Goal: Task Accomplishment & Management: Use online tool/utility

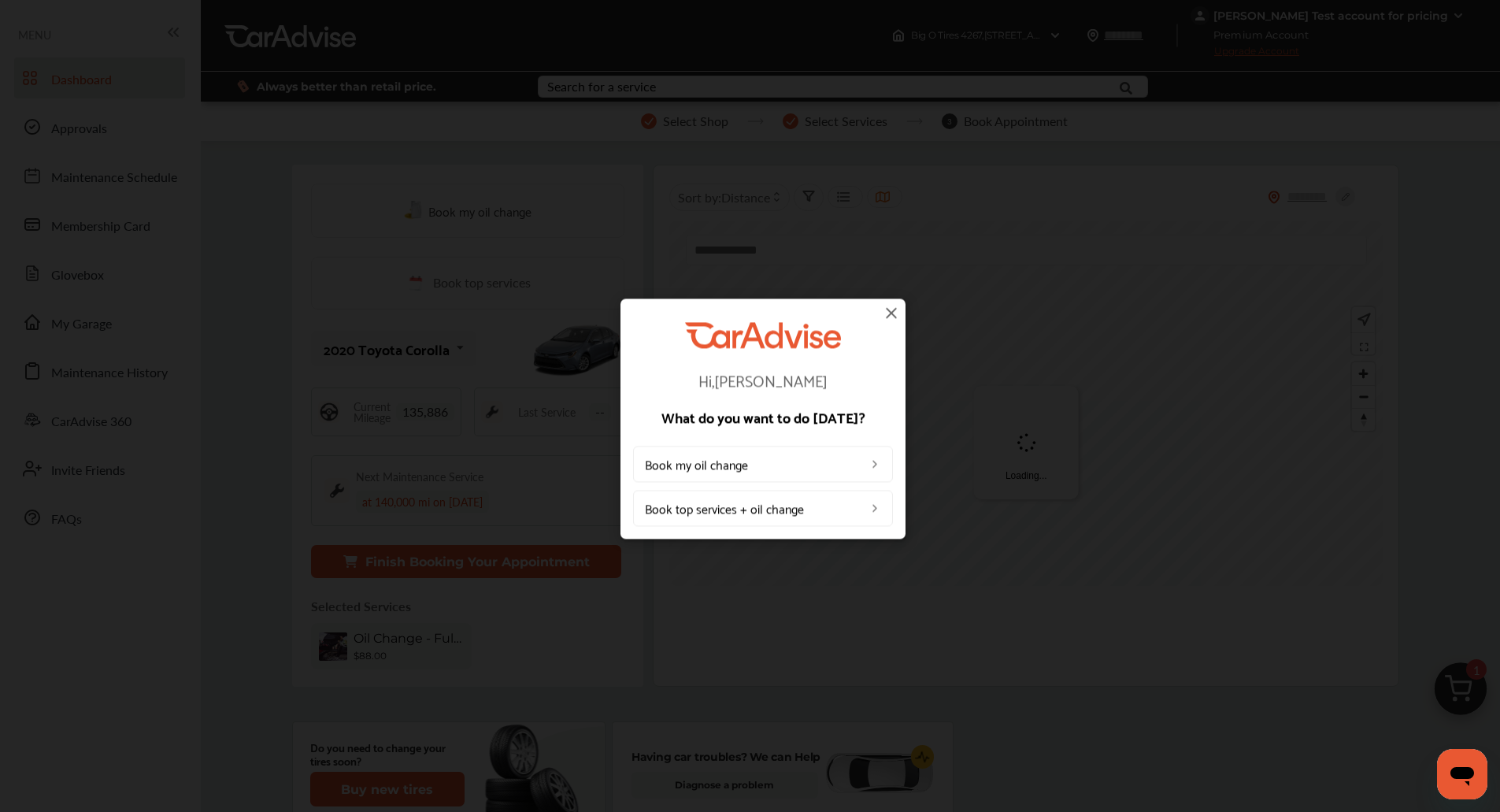
click at [894, 314] on img at bounding box center [890, 312] width 19 height 19
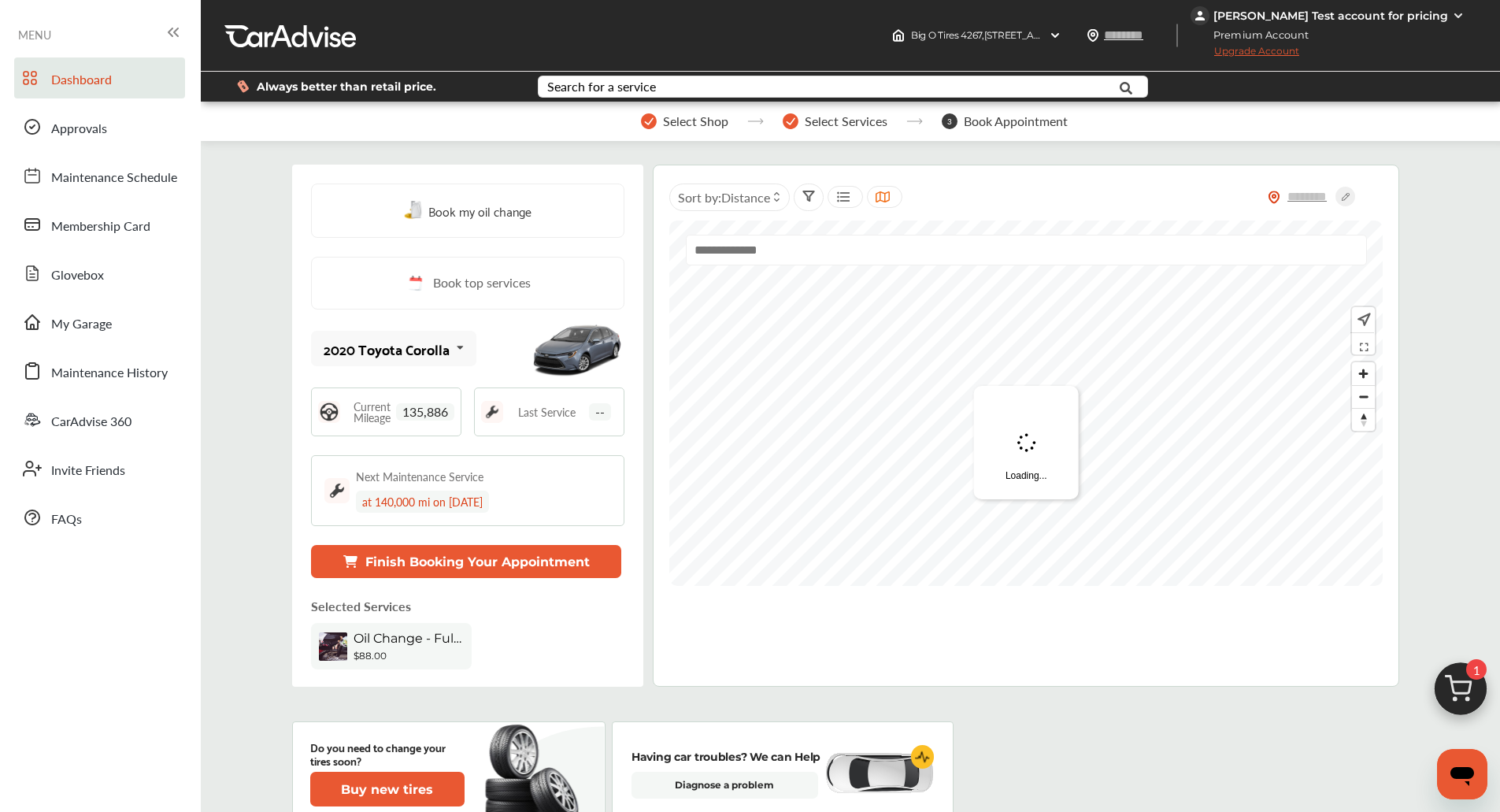
click at [1453, 672] on img at bounding box center [1460, 693] width 75 height 75
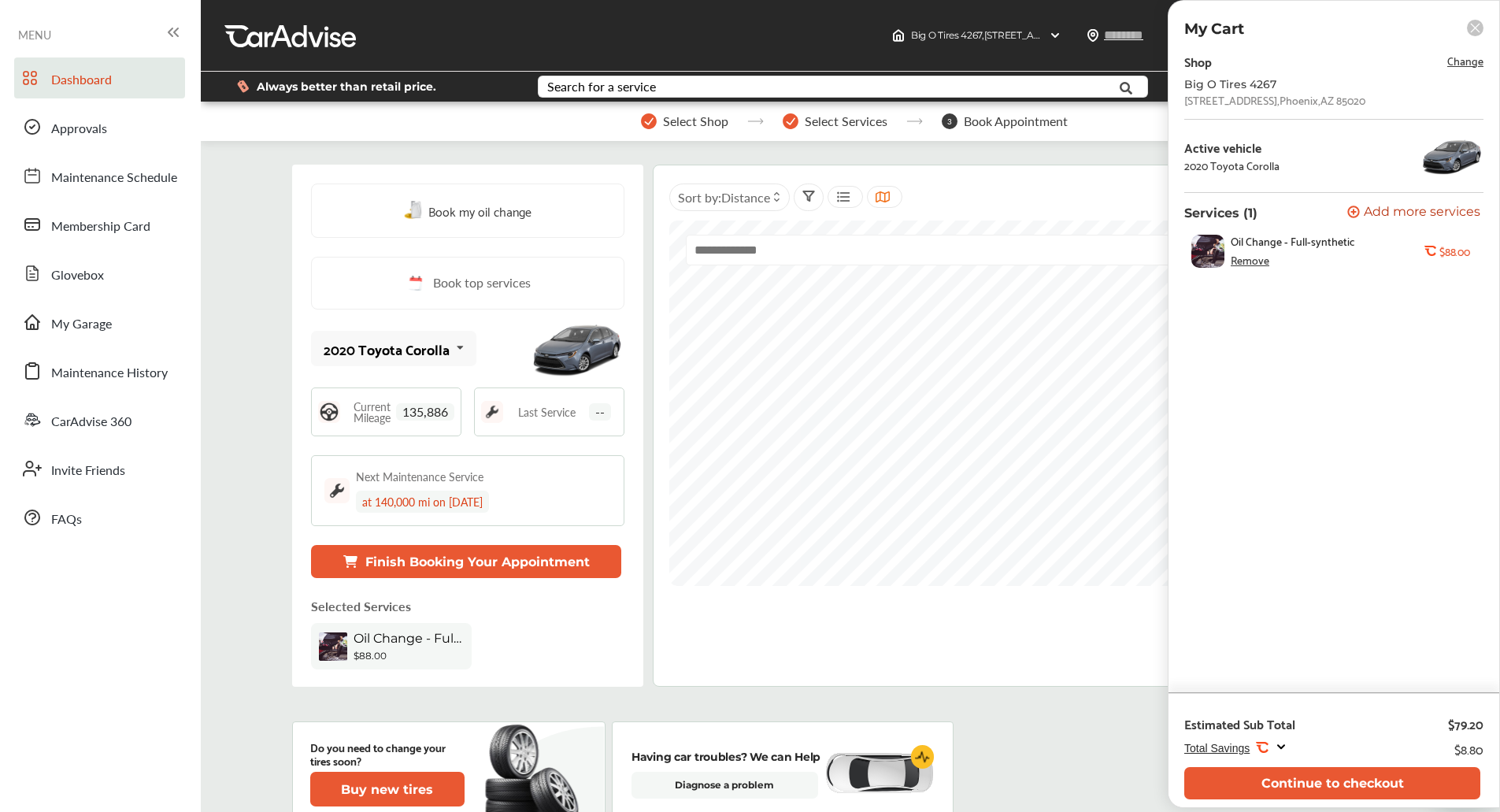
click at [1465, 63] on span "Change" at bounding box center [1465, 60] width 36 height 19
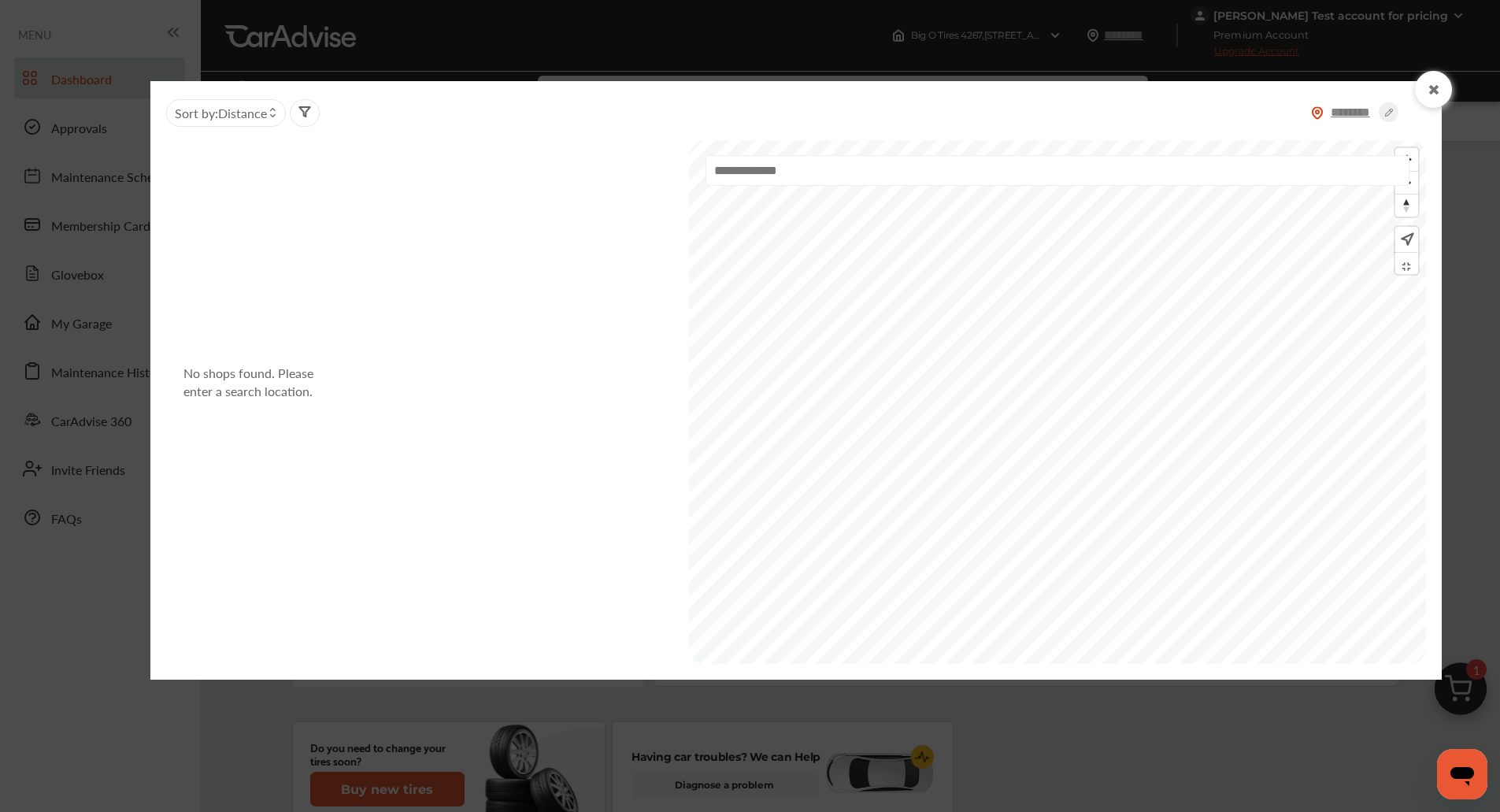
click at [1356, 113] on input "text" at bounding box center [1351, 112] width 55 height 17
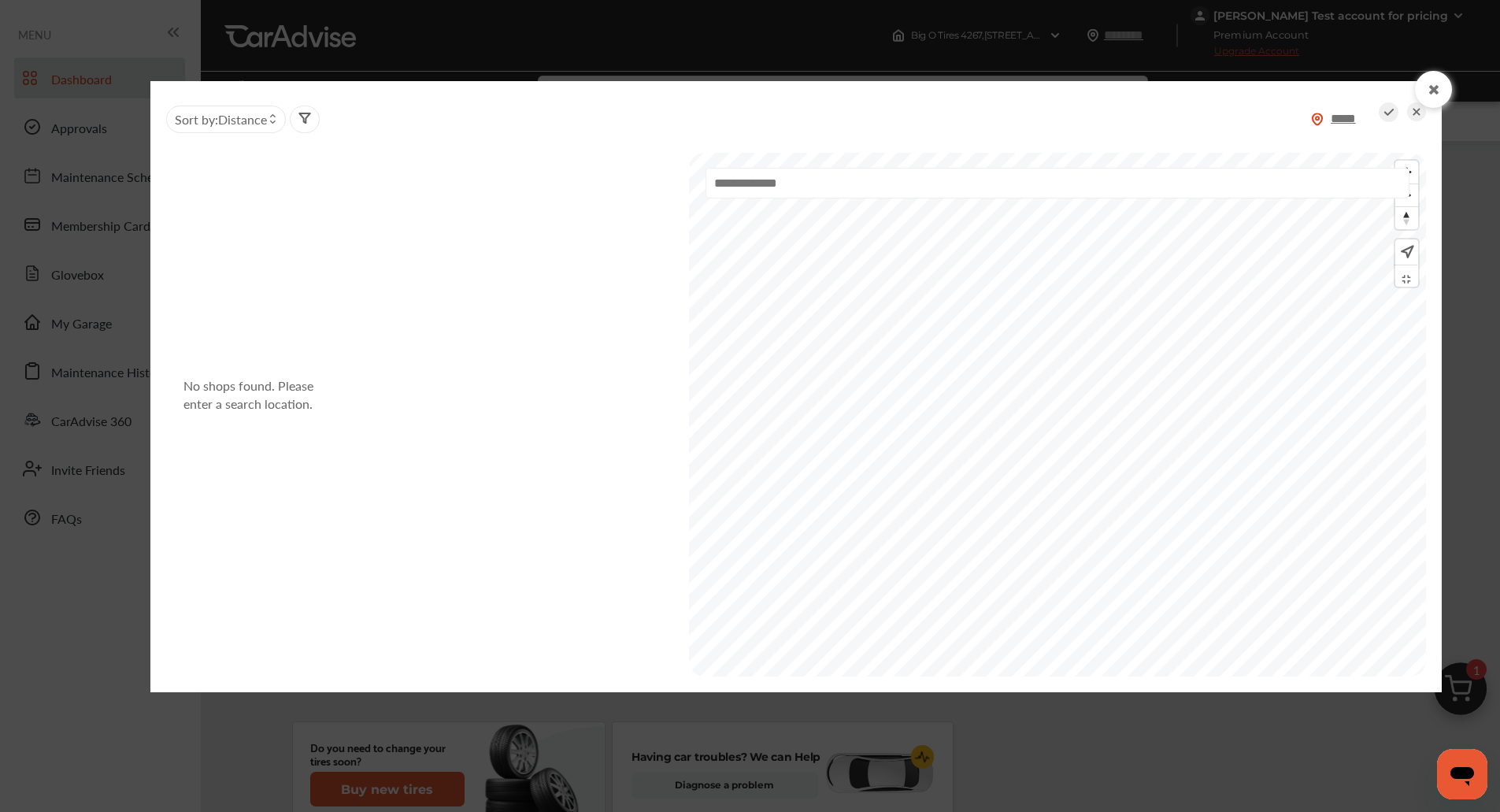
type input "*****"
click at [1392, 113] on icon at bounding box center [1388, 113] width 20 height 20
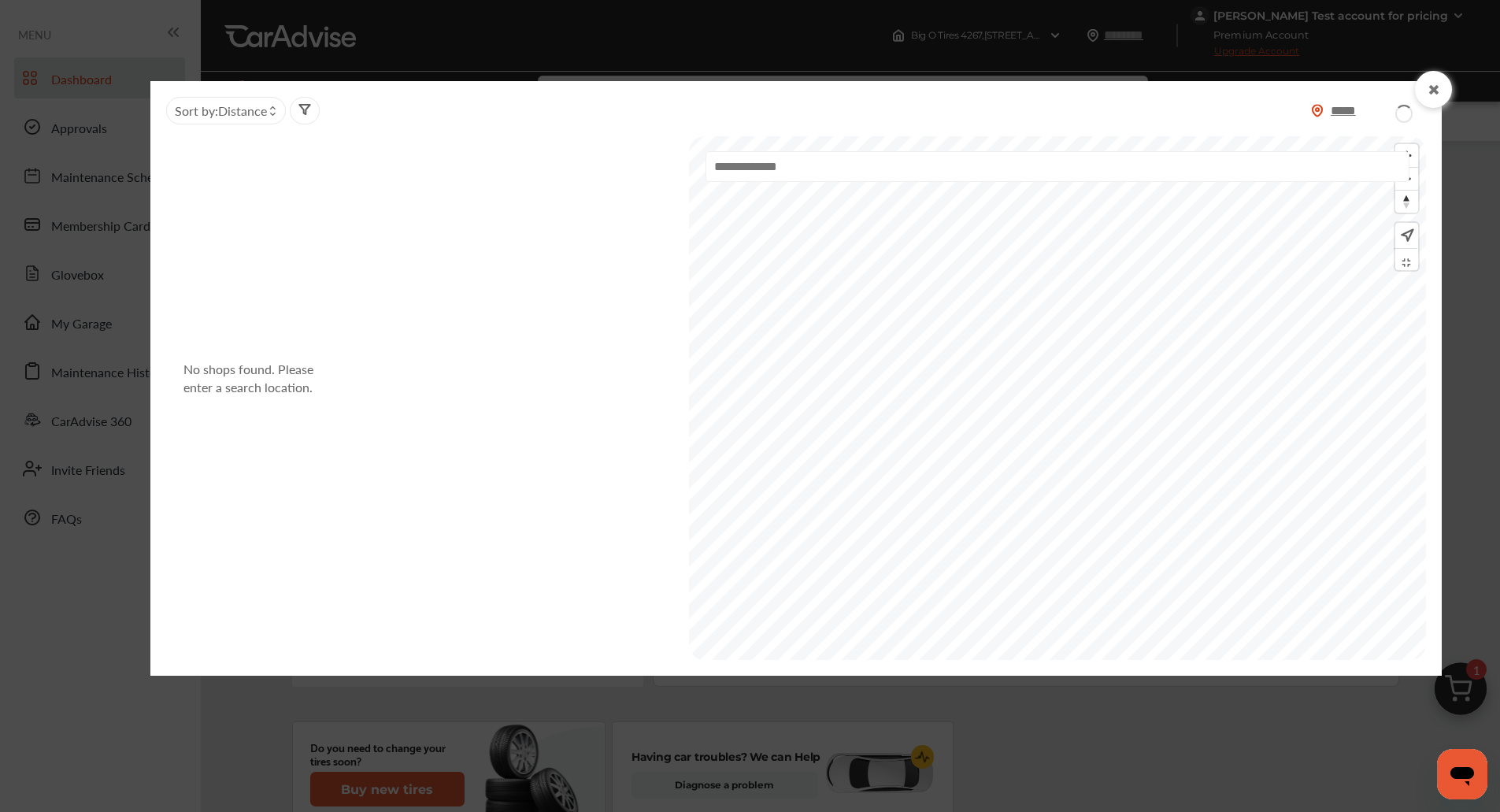
type input "*****"
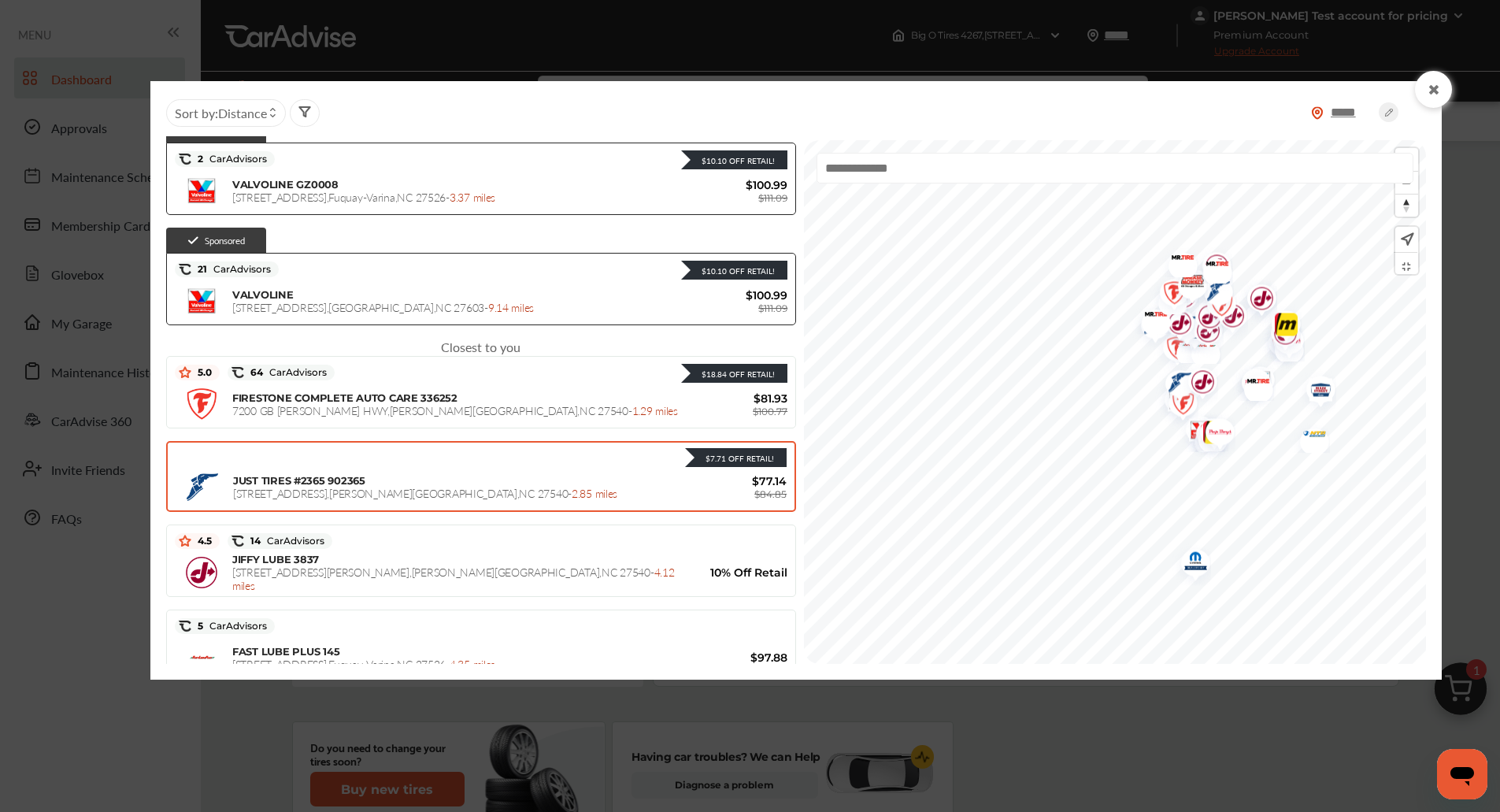
scroll to position [188, 0]
click at [356, 474] on div "JUST TIRES #2365 902365 [STREET_ADDRESS] - 2.85 miles" at bounding box center [462, 486] width 459 height 26
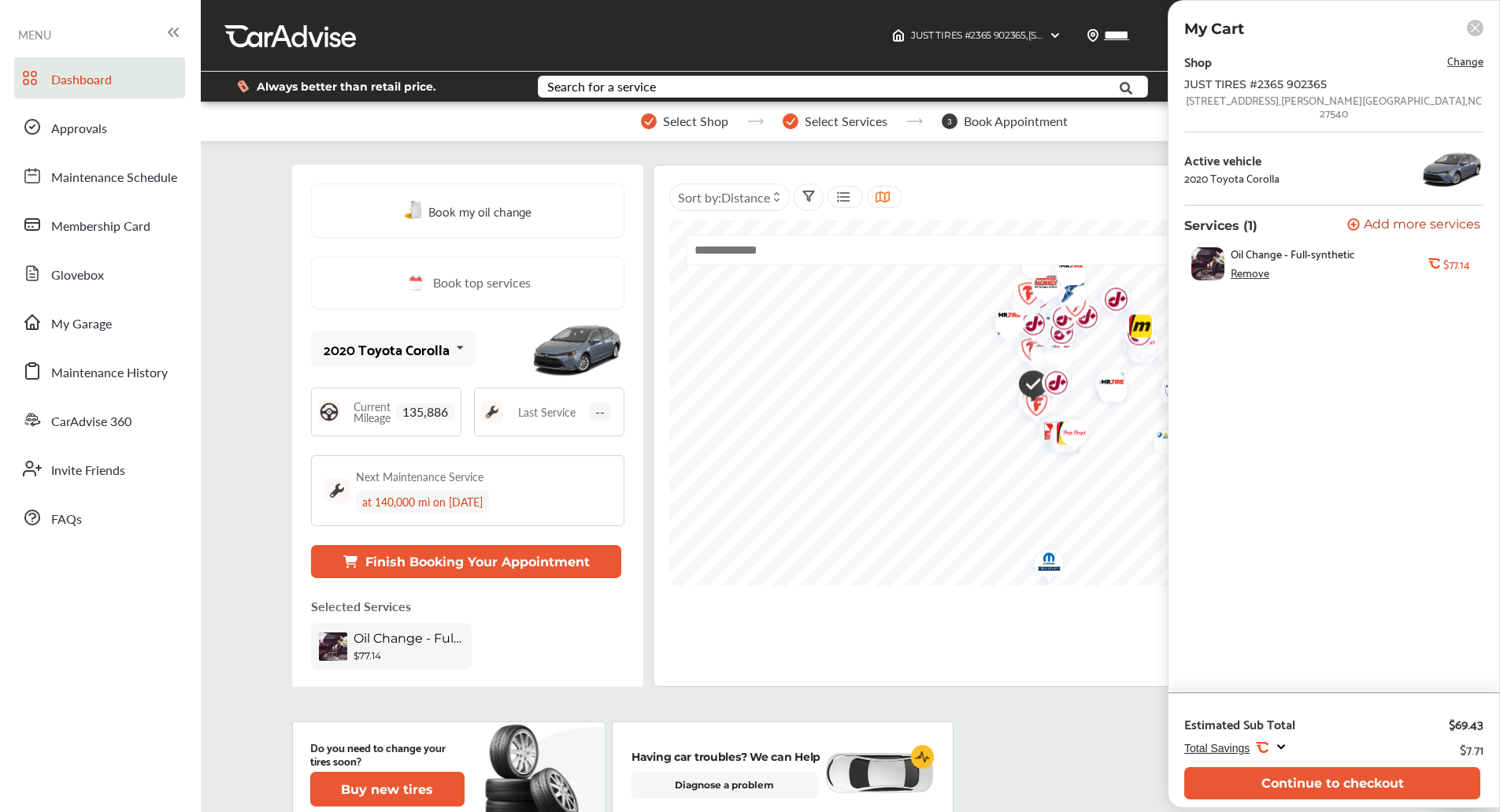
click at [1253, 103] on div "[STREET_ADDRESS]" at bounding box center [1335, 107] width 299 height 25
copy div "[STREET_ADDRESS]"
click at [1469, 68] on span "Change" at bounding box center [1465, 60] width 36 height 19
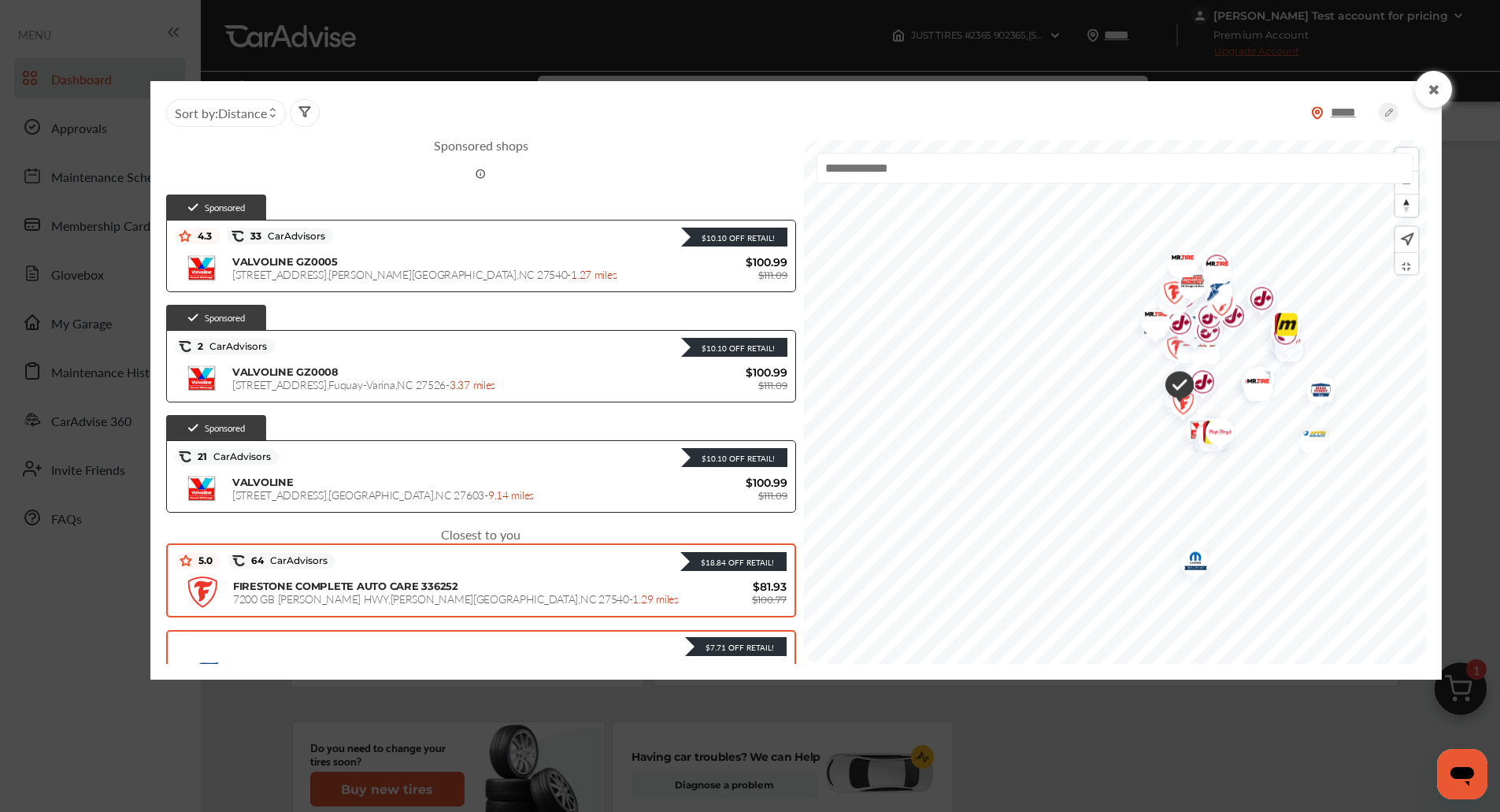
click at [410, 581] on span "FIRESTONE COMPLETE AUTO CARE 336252" at bounding box center [345, 585] width 225 height 13
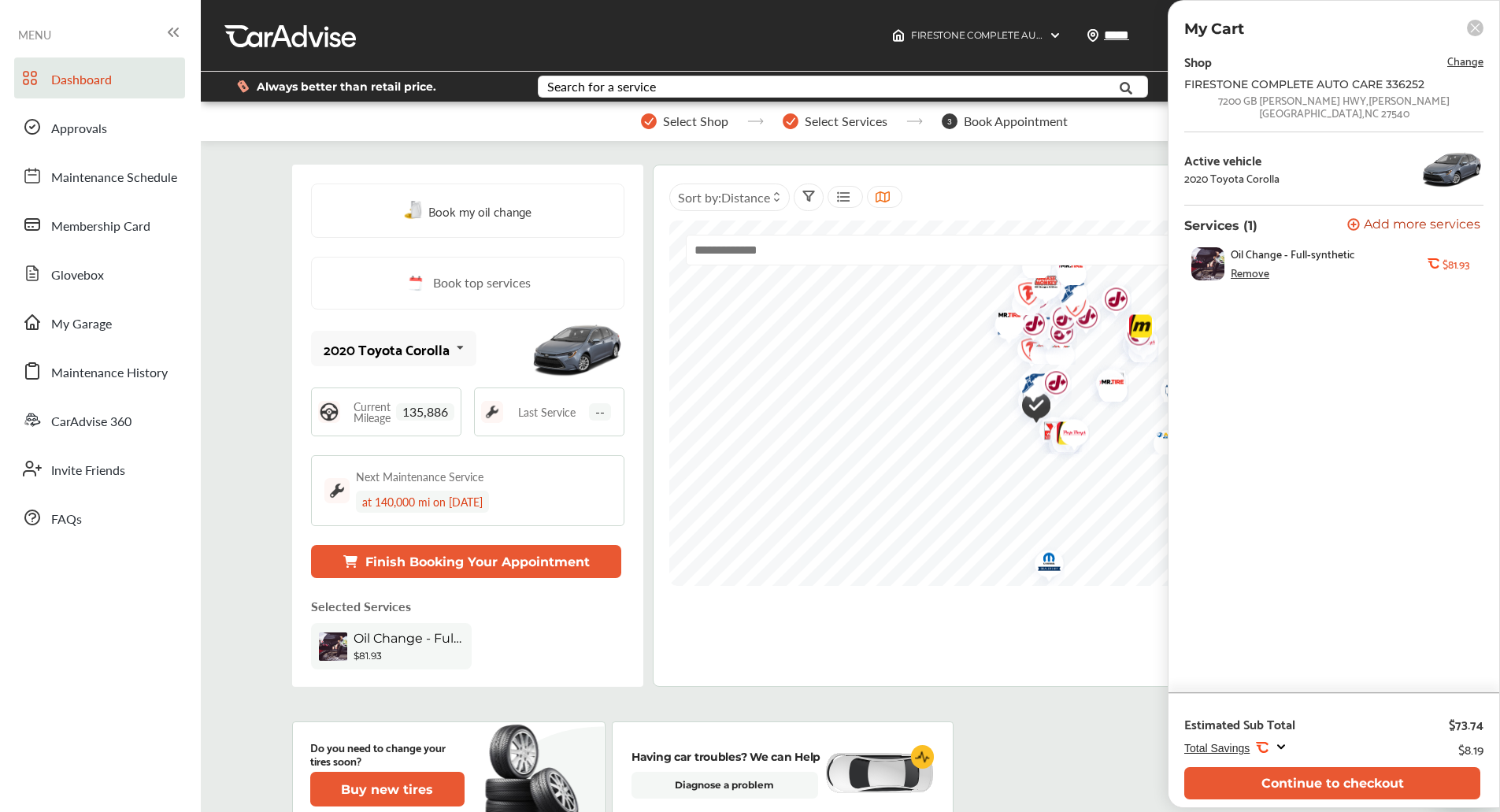
click at [1386, 103] on div "[STREET_ADDRESS][PERSON_NAME]" at bounding box center [1335, 107] width 299 height 25
copy div "[STREET_ADDRESS][PERSON_NAME]"
click at [1473, 20] on icon at bounding box center [1475, 27] width 17 height 17
